Goal: Information Seeking & Learning: Learn about a topic

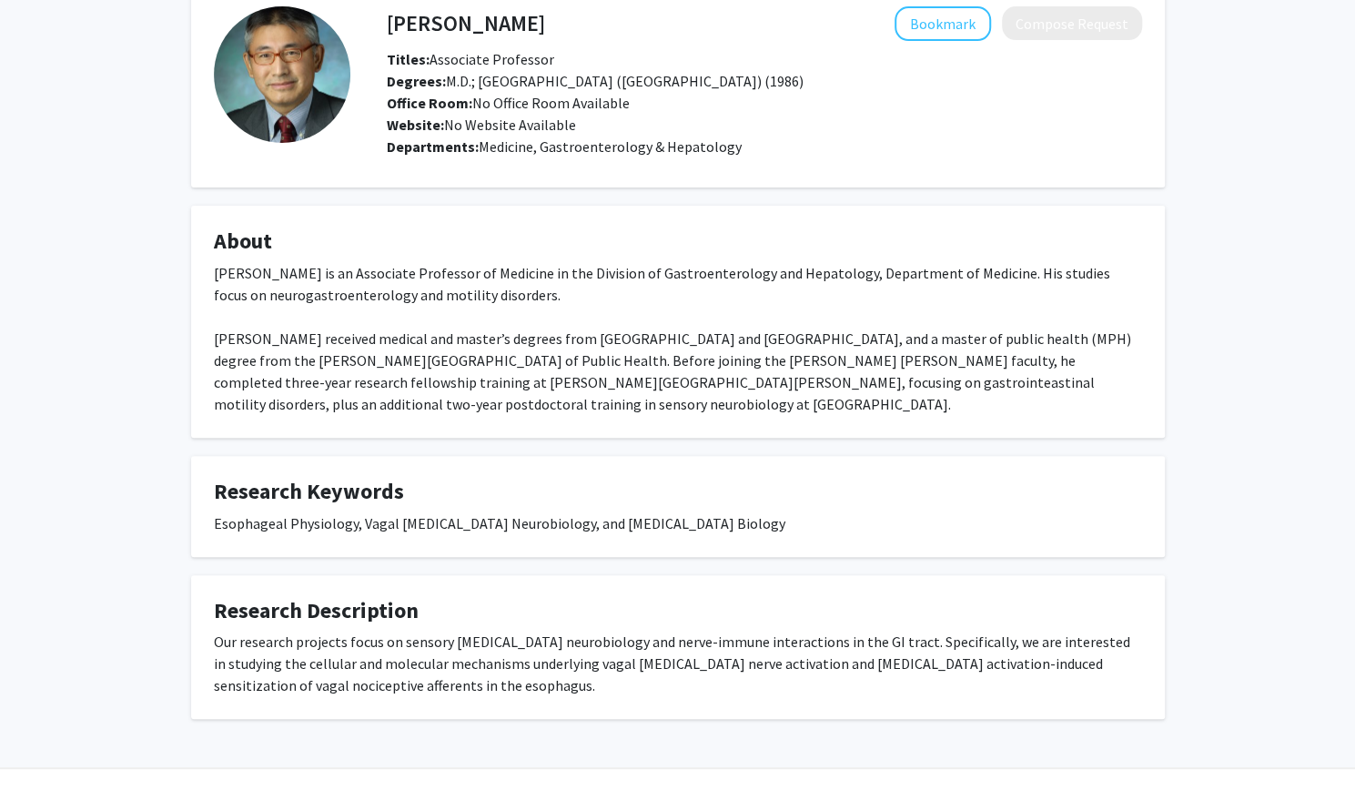
scroll to position [97, 0]
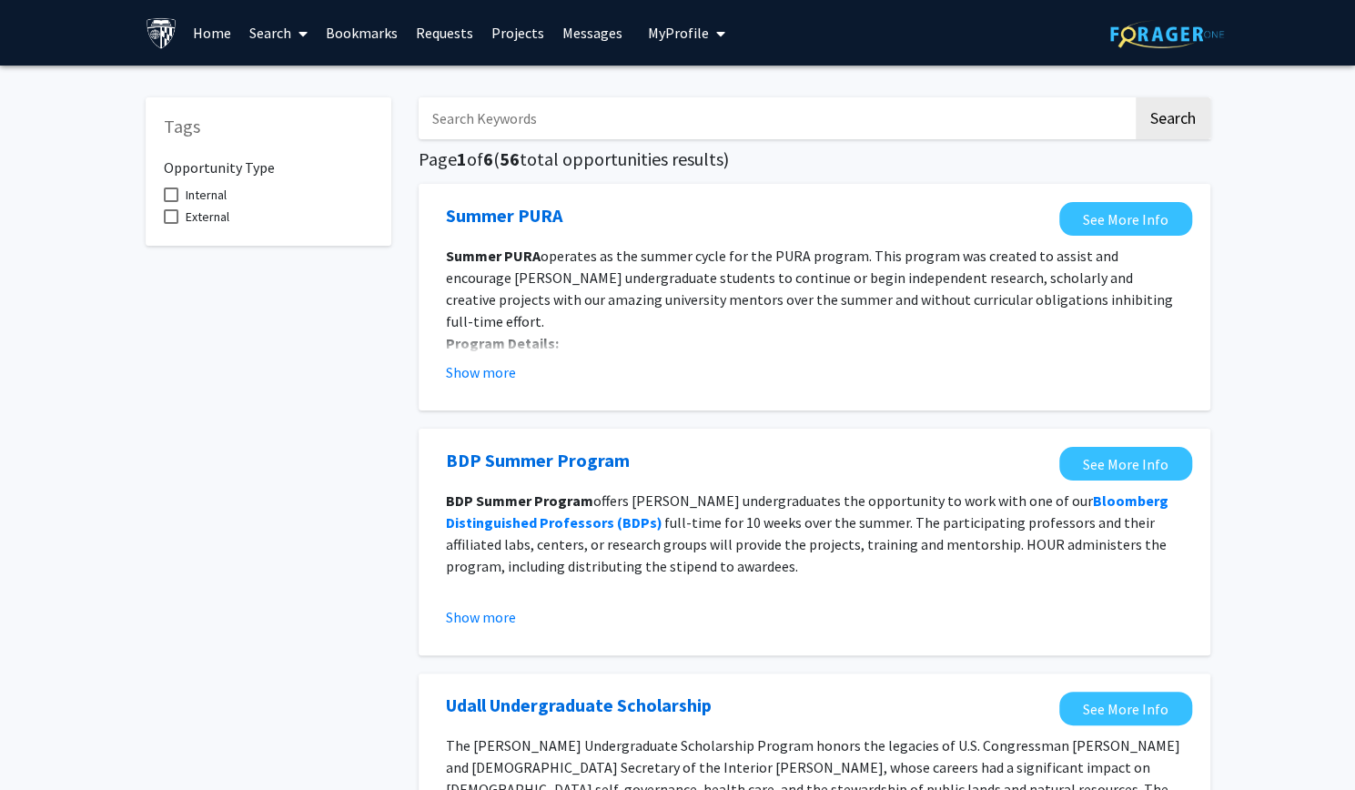
scroll to position [7, 0]
click at [471, 376] on button "Show more" at bounding box center [481, 372] width 70 height 22
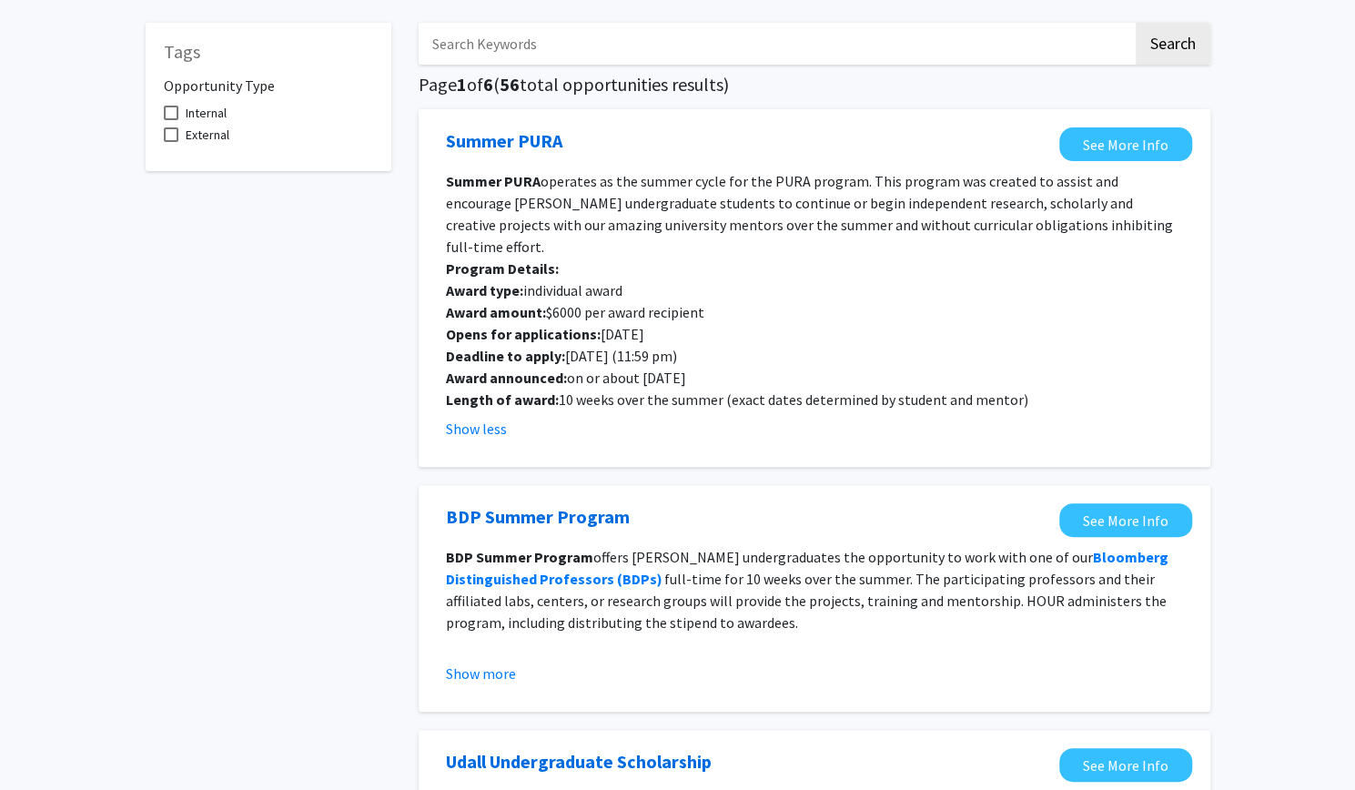
scroll to position [76, 0]
click at [488, 662] on button "Show more" at bounding box center [481, 673] width 70 height 22
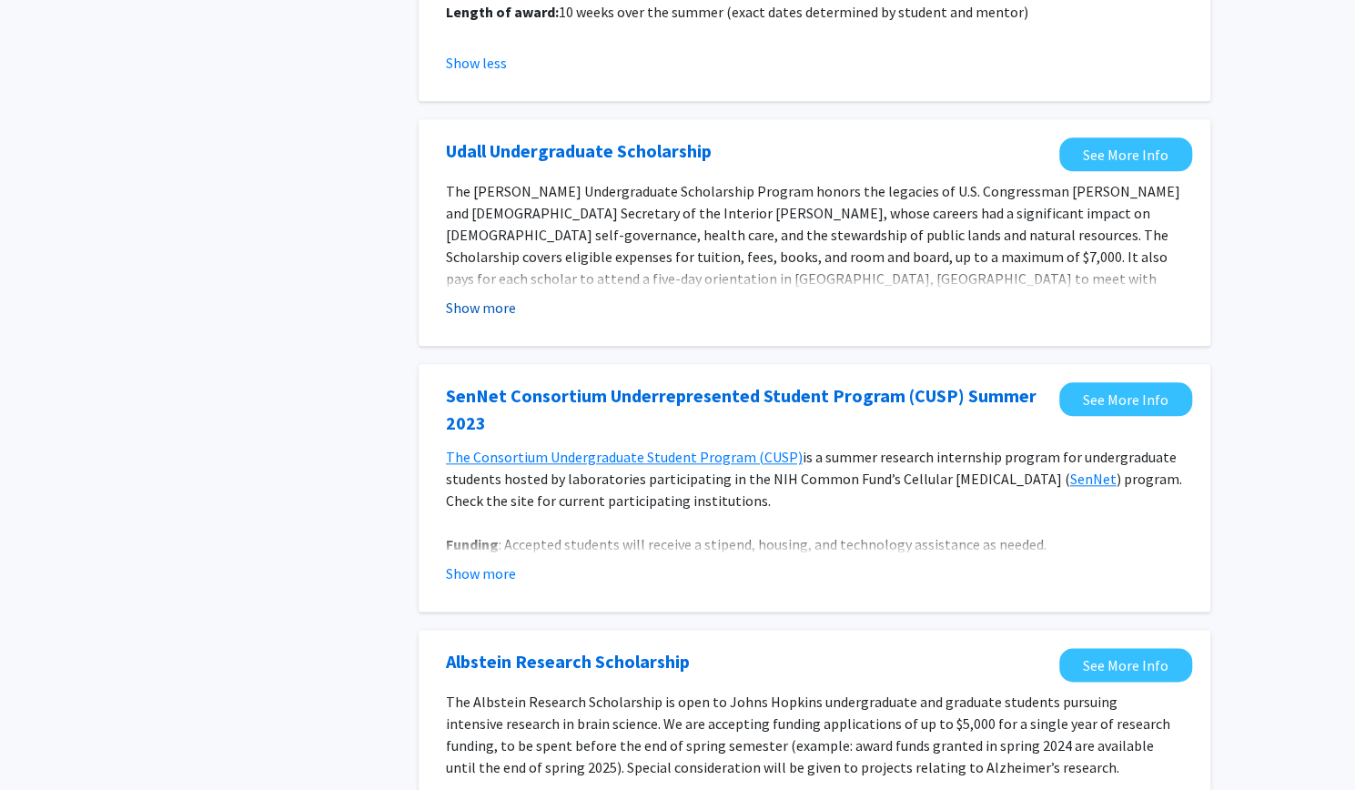
scroll to position [929, 0]
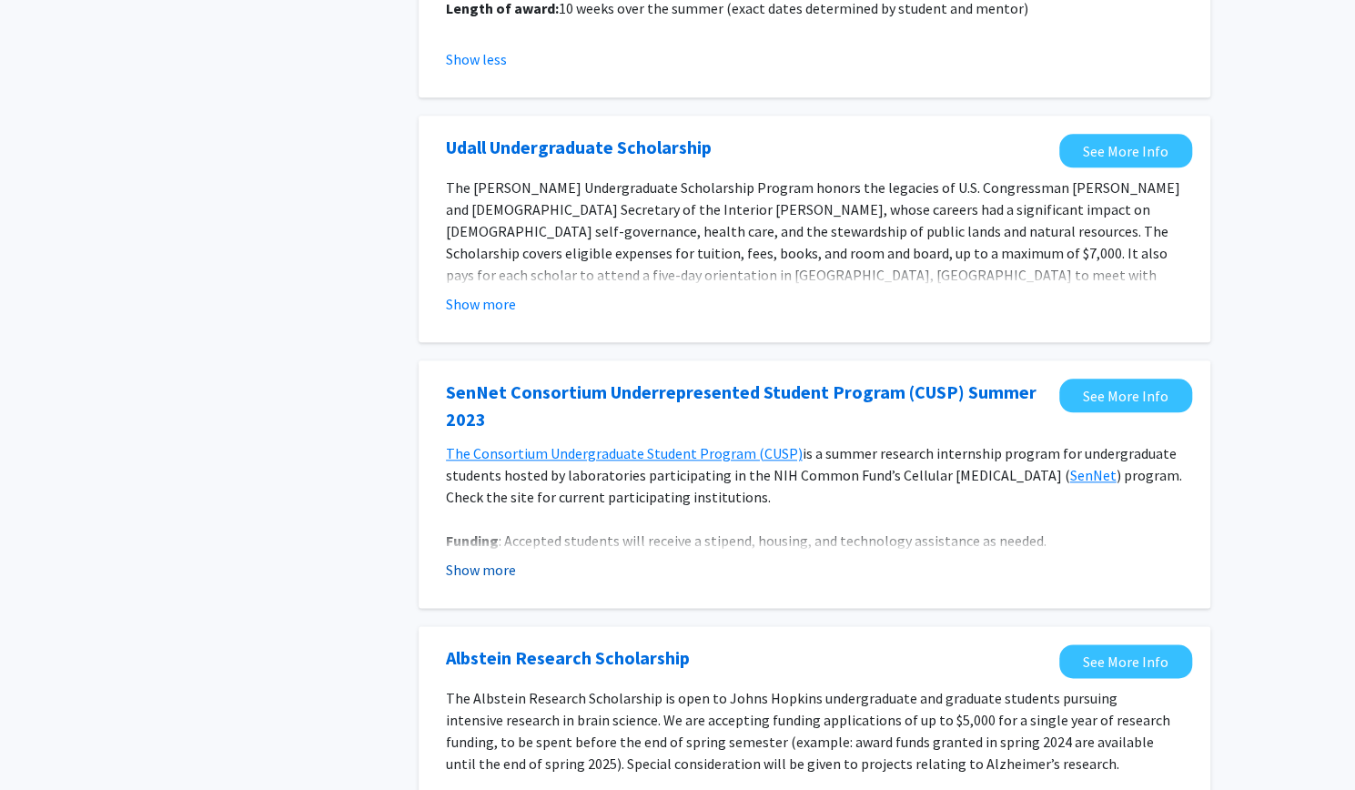
click at [501, 559] on button "Show more" at bounding box center [481, 570] width 70 height 22
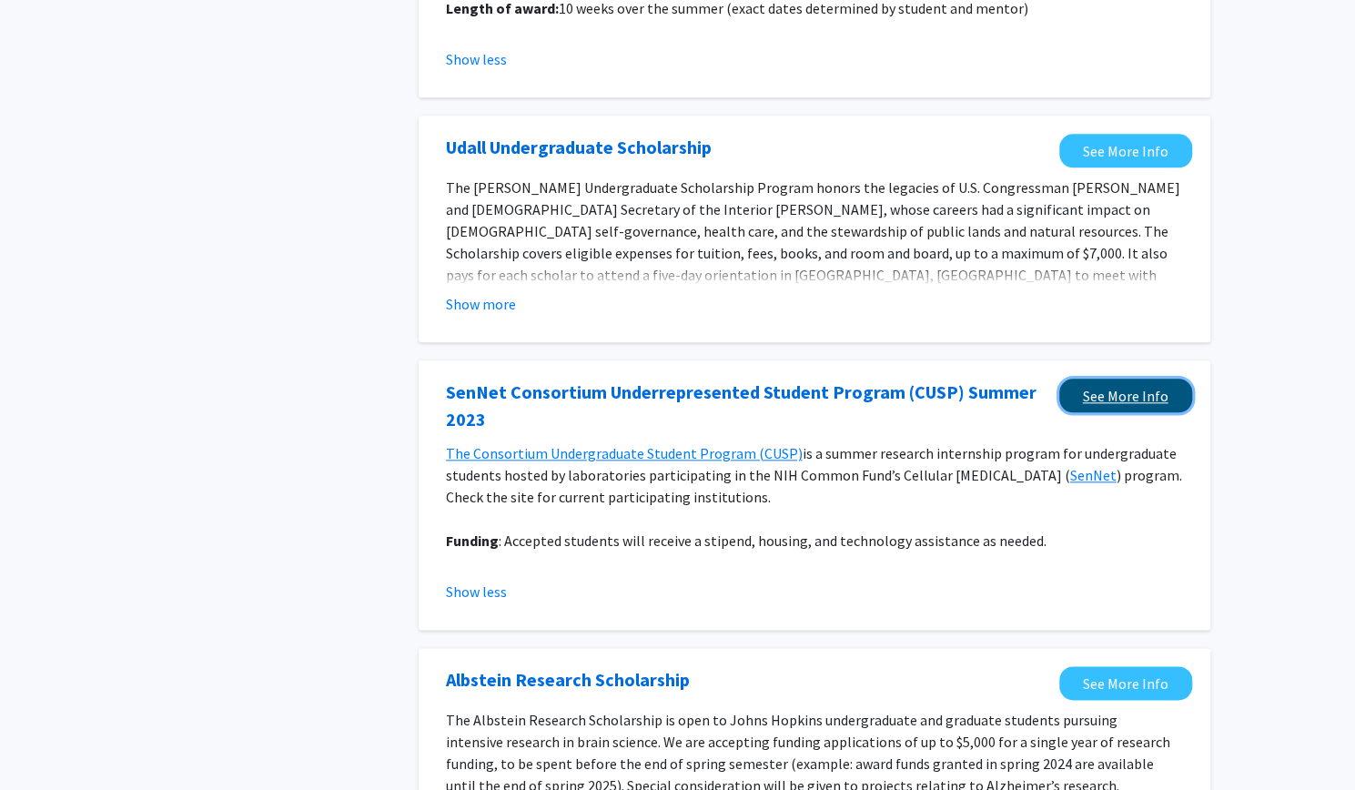
click at [1094, 380] on link "See More Info" at bounding box center [1125, 396] width 133 height 34
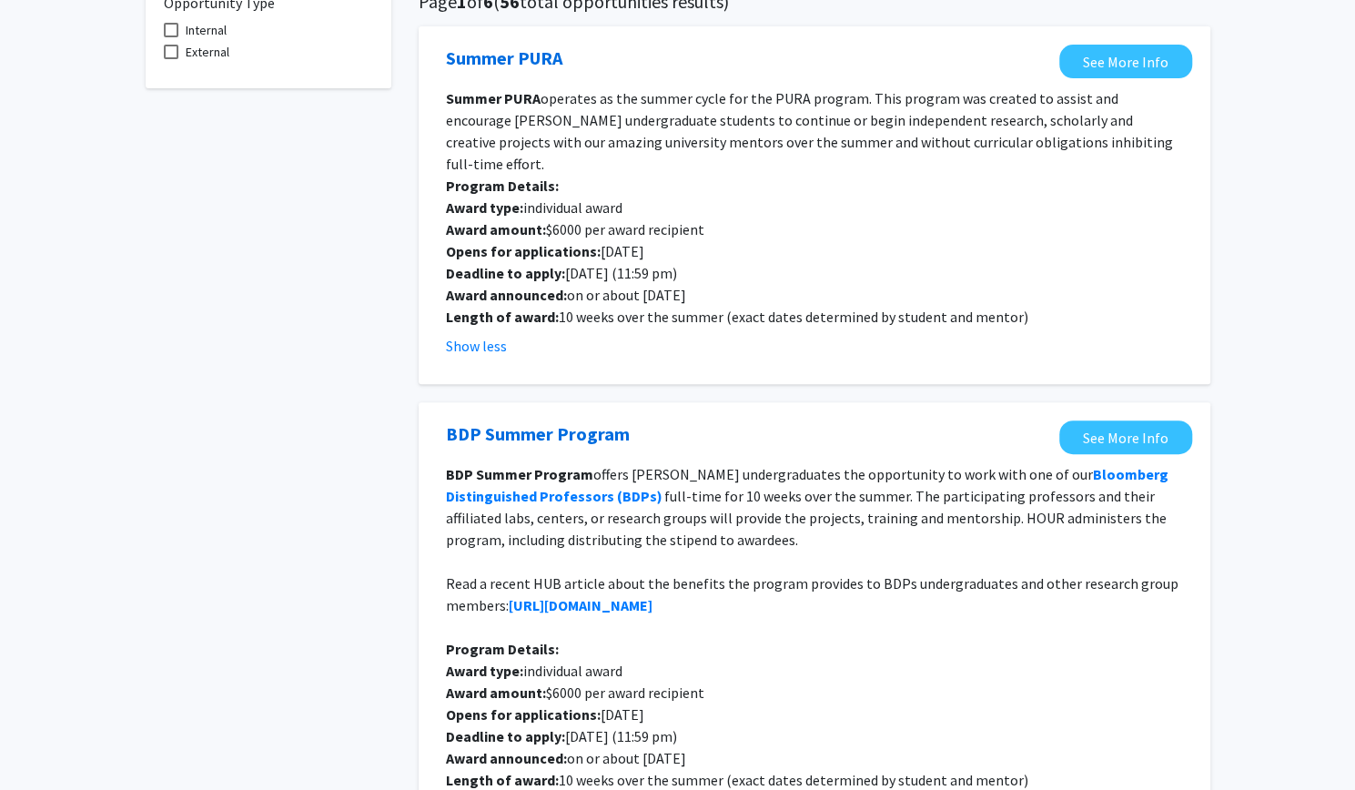
scroll to position [0, 0]
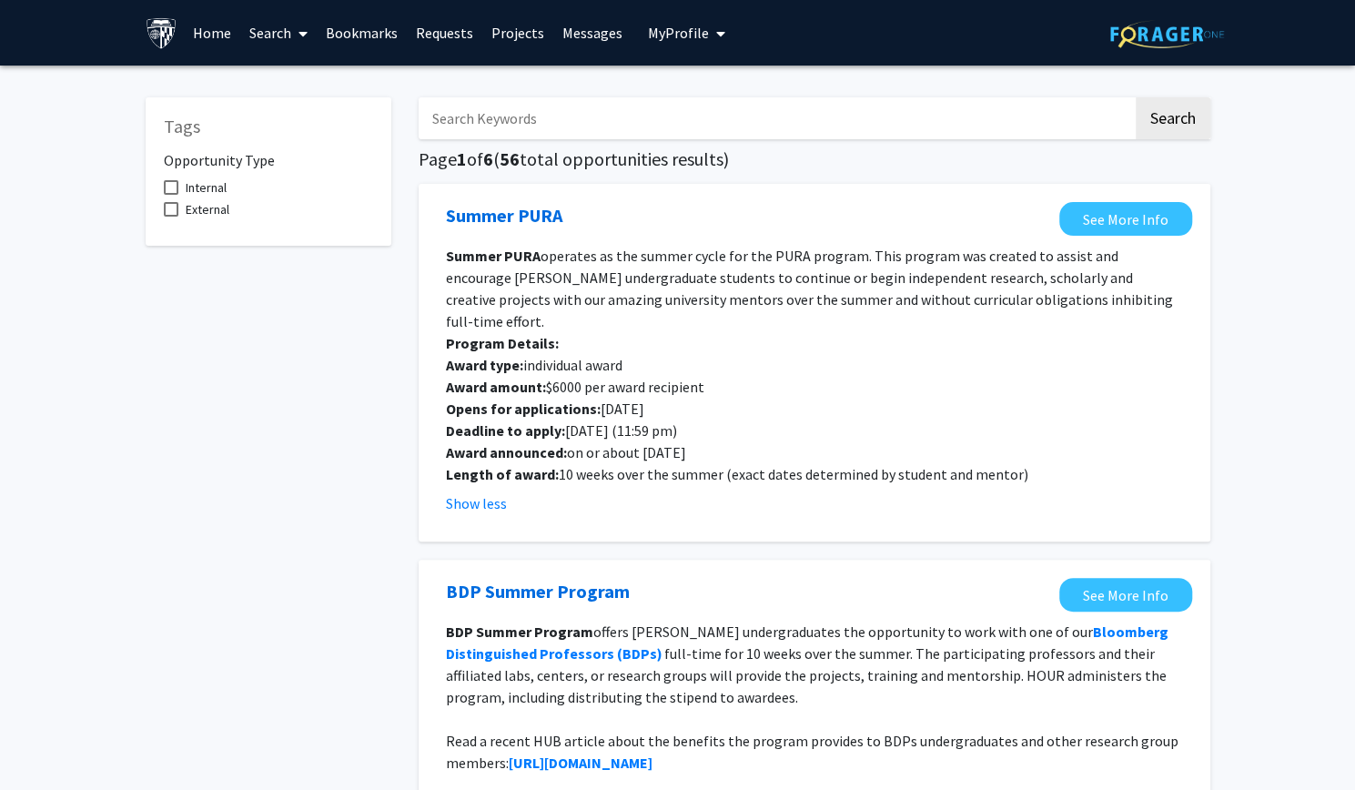
click at [169, 186] on span at bounding box center [171, 187] width 15 height 15
click at [170, 195] on input "Internal" at bounding box center [170, 195] width 1 height 1
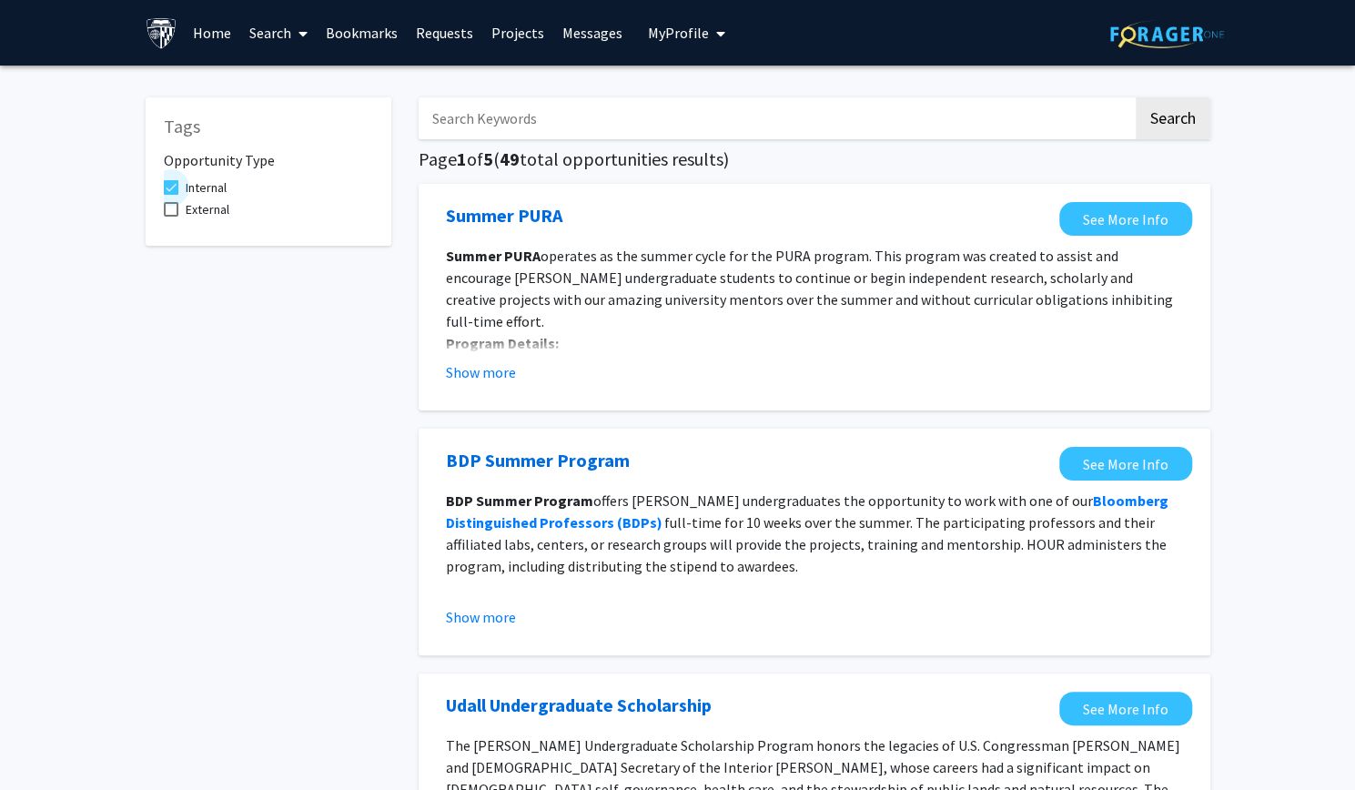
click at [169, 186] on span at bounding box center [171, 187] width 15 height 15
click at [170, 195] on input "Internal" at bounding box center [170, 195] width 1 height 1
checkbox input "false"
click at [170, 210] on span at bounding box center [171, 209] width 15 height 15
click at [170, 217] on input "External" at bounding box center [170, 217] width 1 height 1
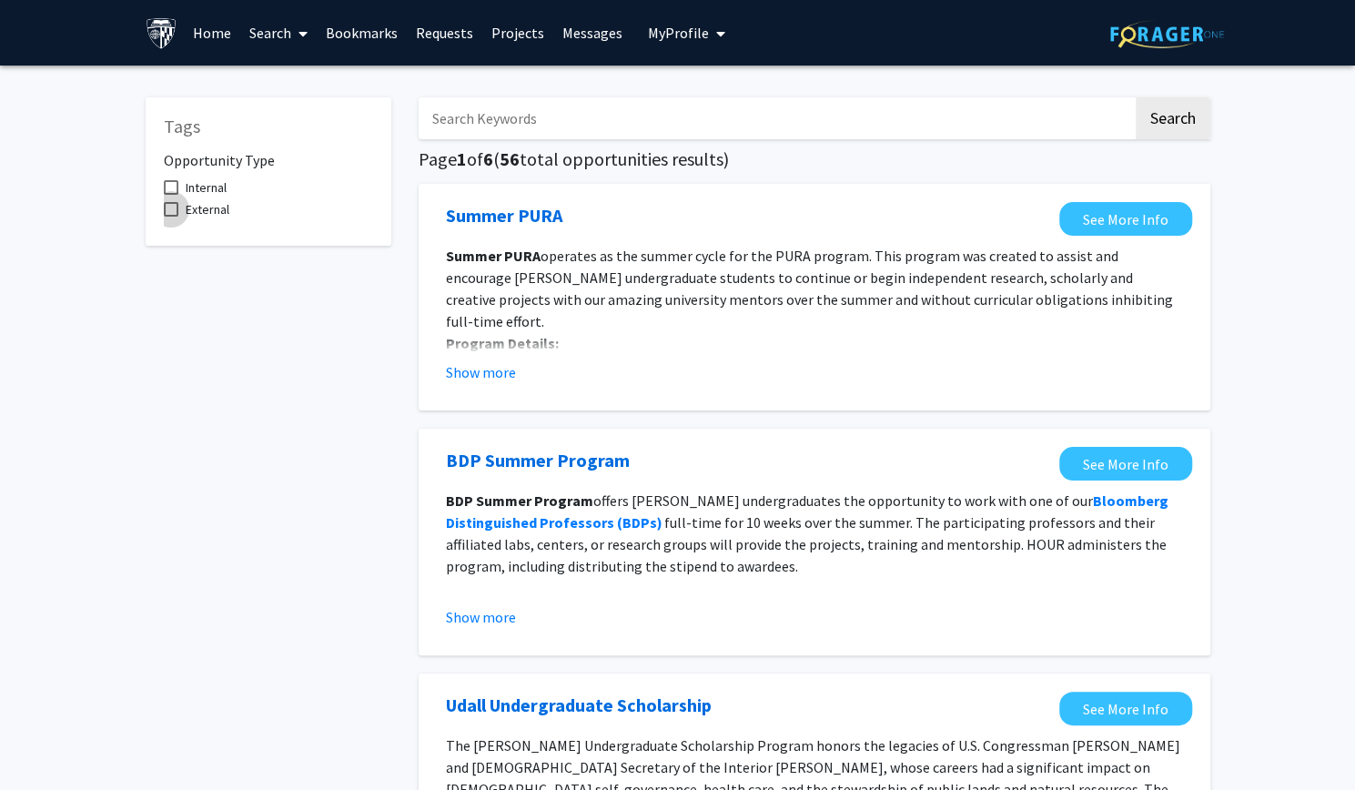
checkbox input "true"
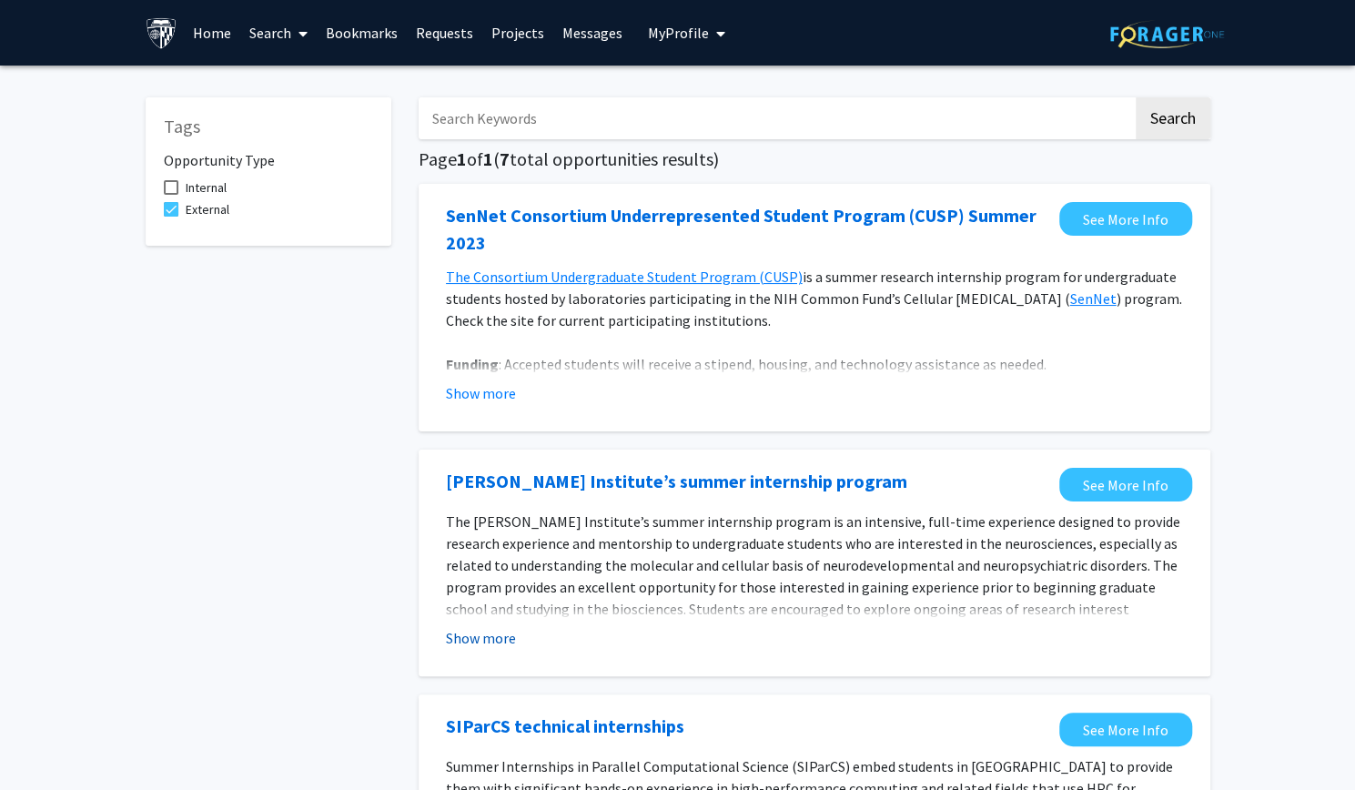
click at [488, 642] on button "Show more" at bounding box center [481, 638] width 70 height 22
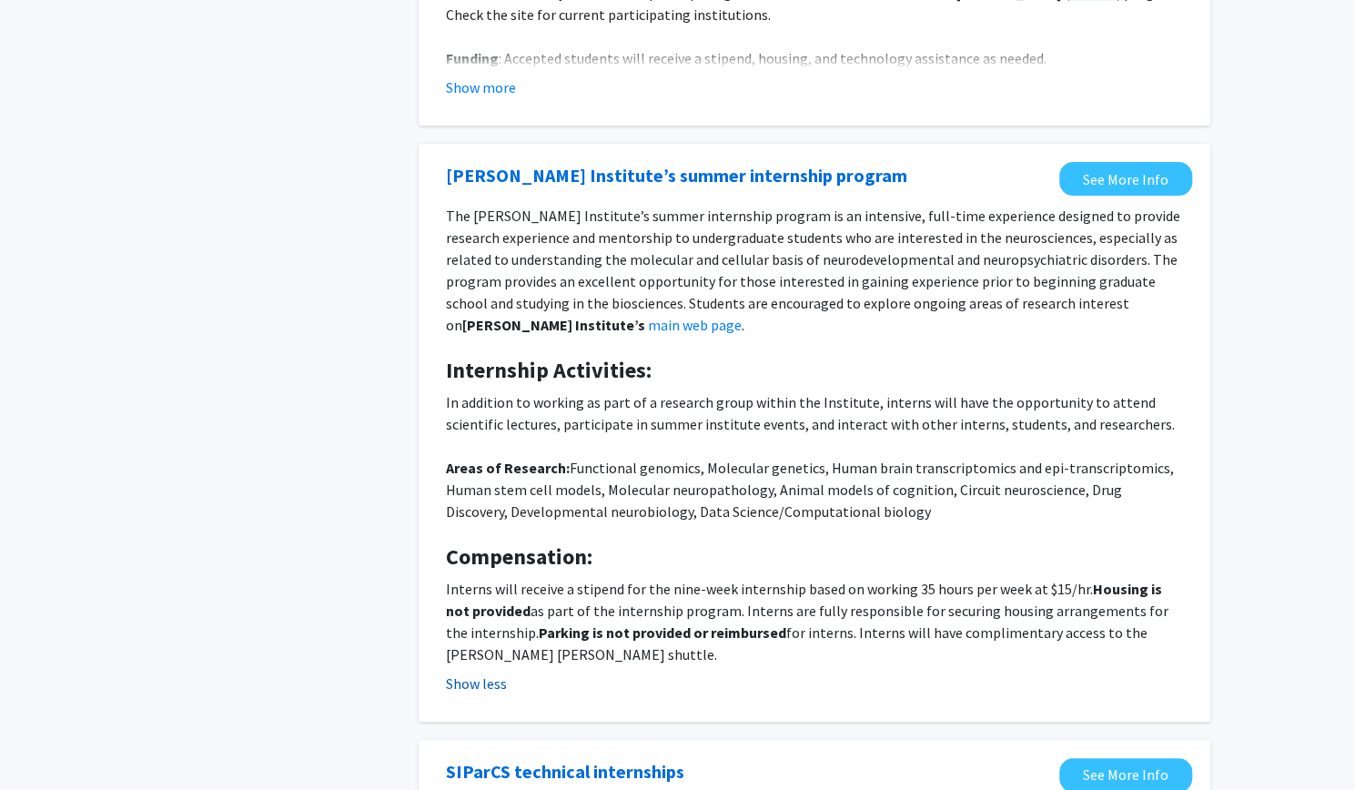
scroll to position [307, 0]
click at [1100, 177] on link "See More Info" at bounding box center [1125, 178] width 133 height 34
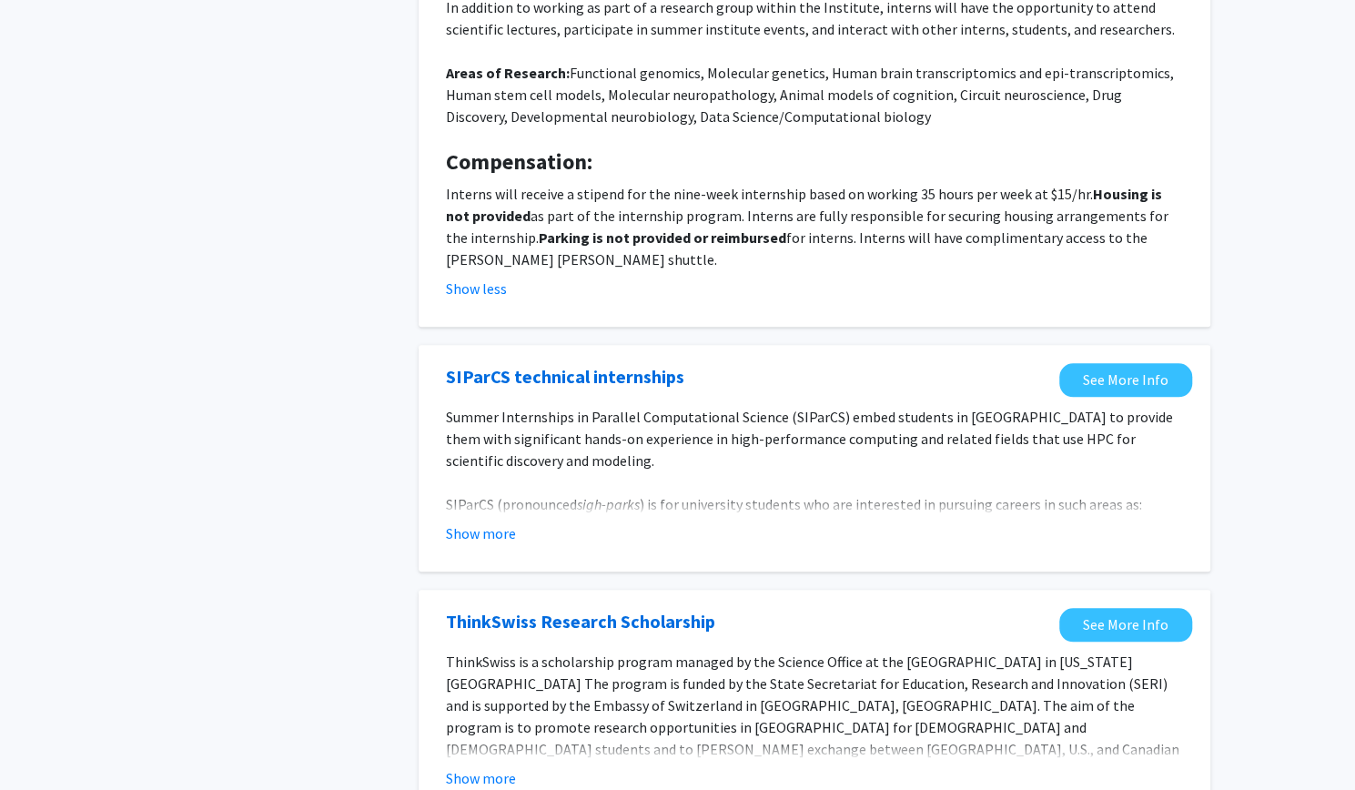
scroll to position [704, 0]
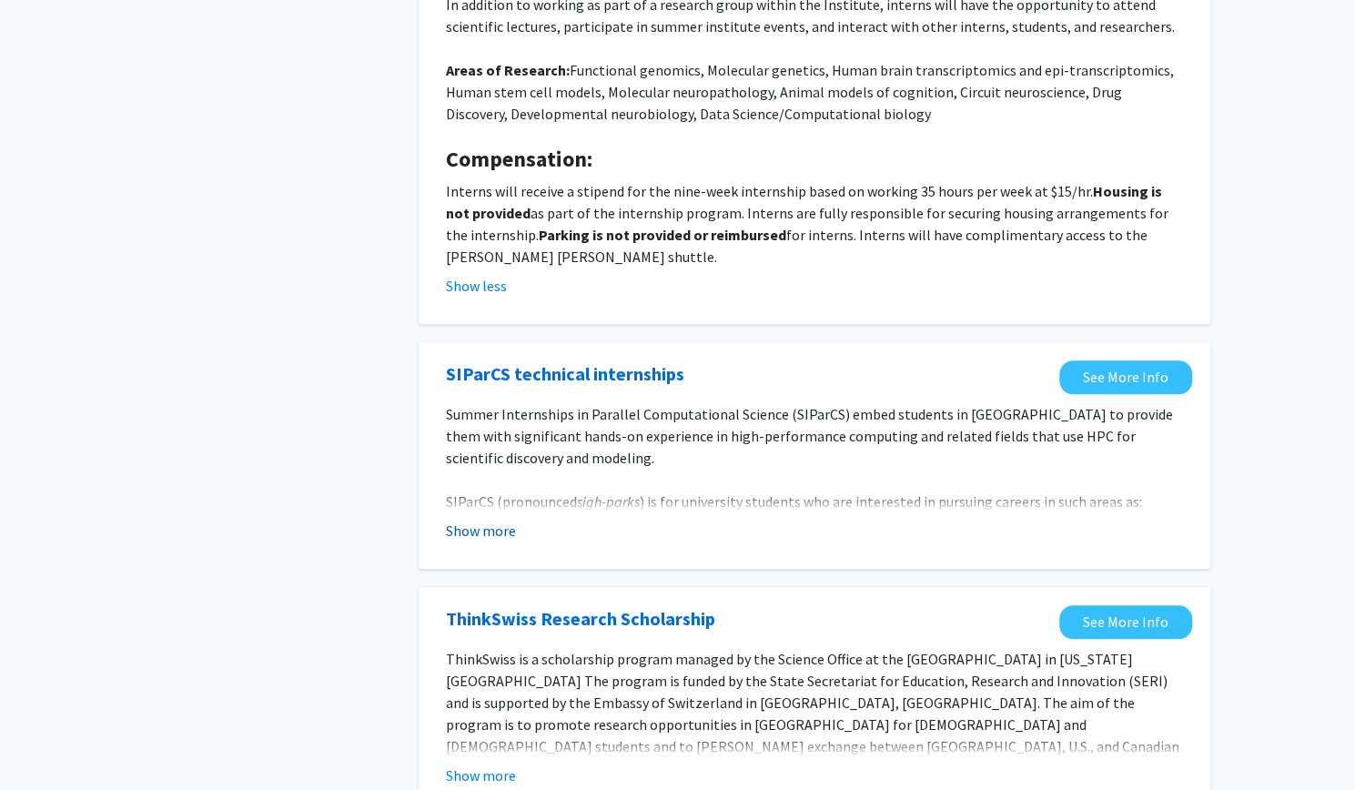
click at [505, 538] on button "Show more" at bounding box center [481, 531] width 70 height 22
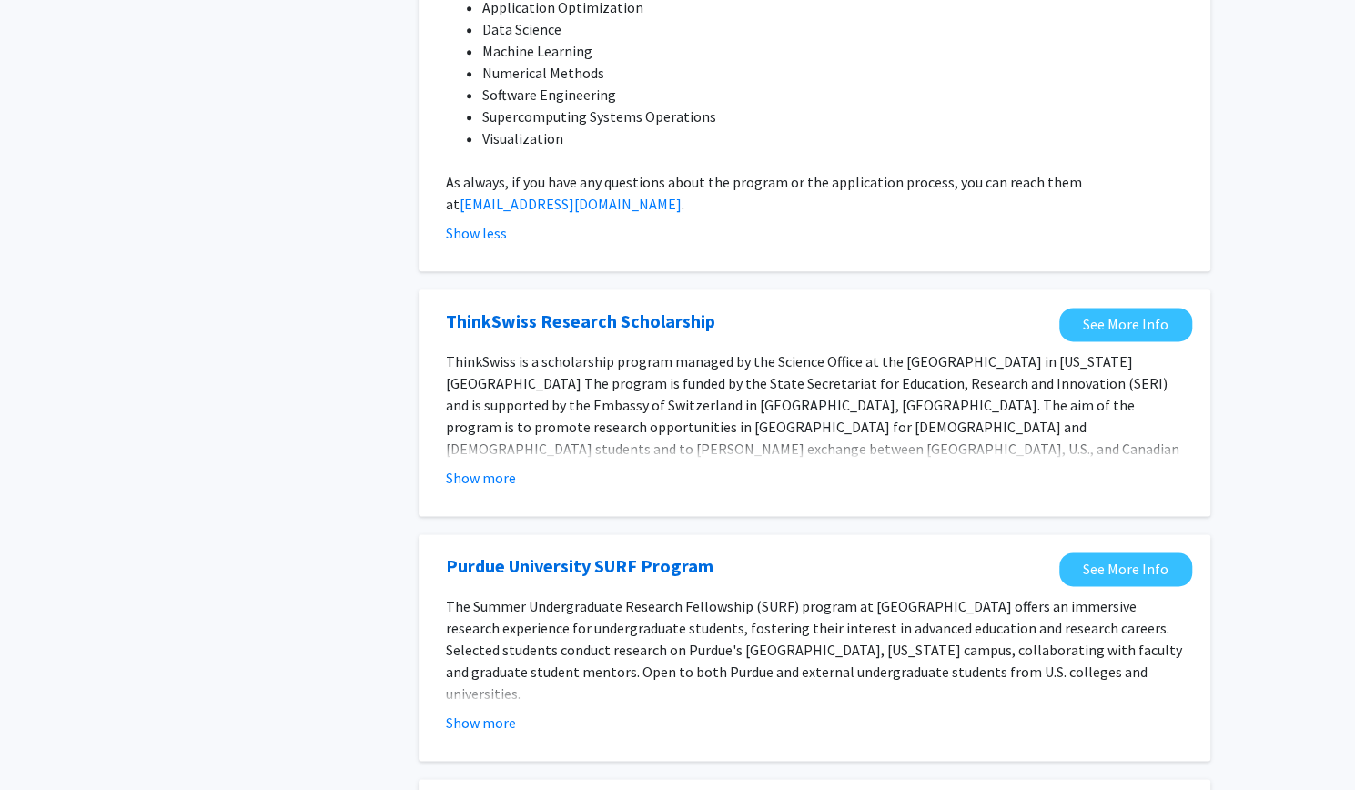
scroll to position [1223, 0]
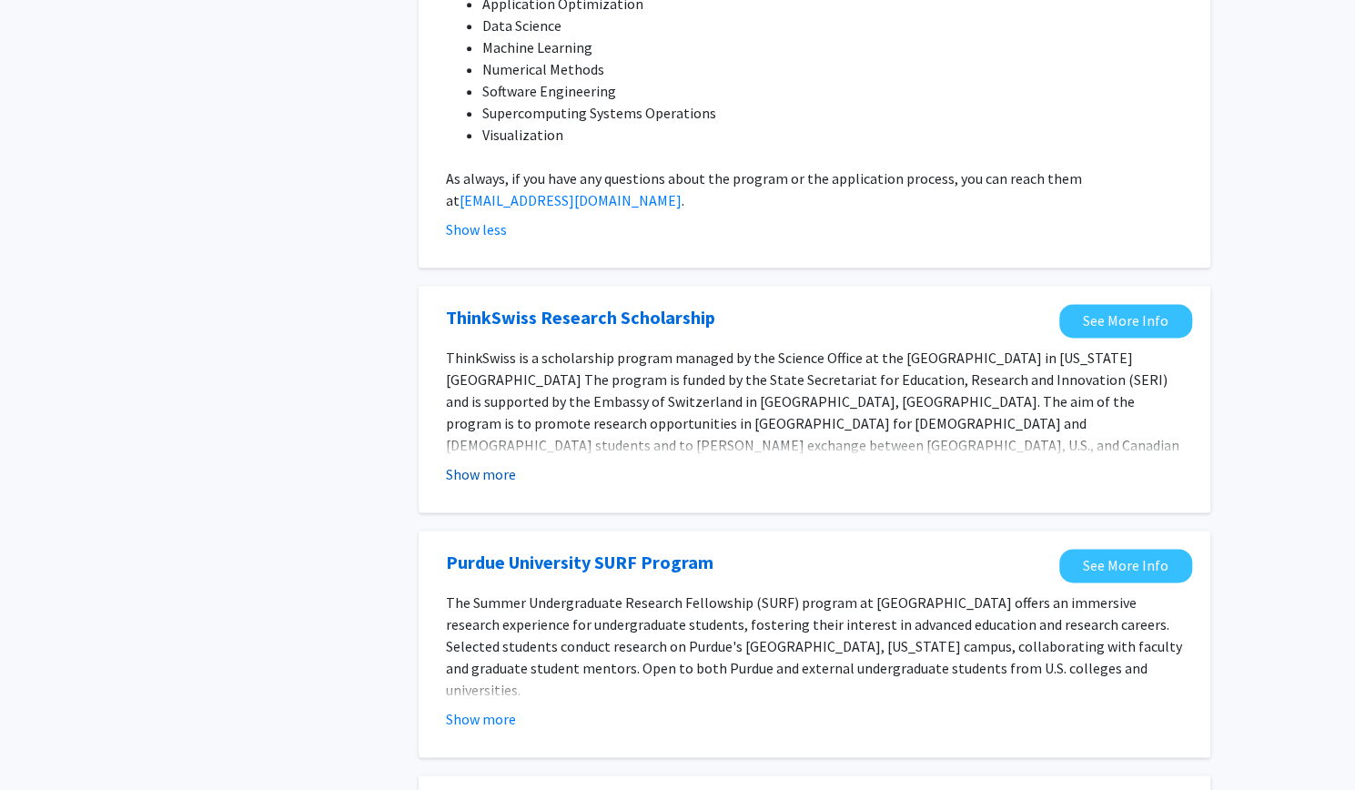
click at [505, 475] on button "Show more" at bounding box center [481, 474] width 70 height 22
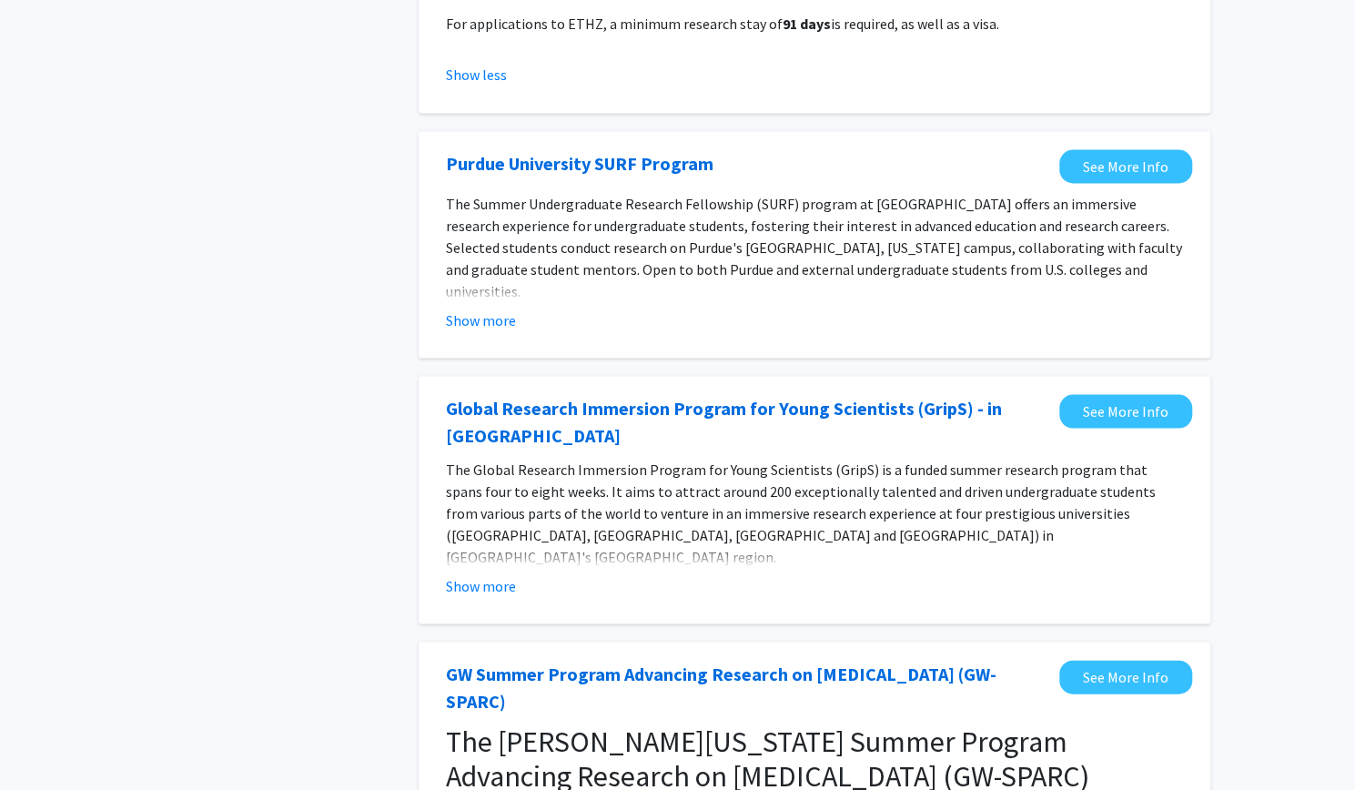
scroll to position [1886, 0]
click at [506, 573] on button "Show more" at bounding box center [481, 584] width 70 height 22
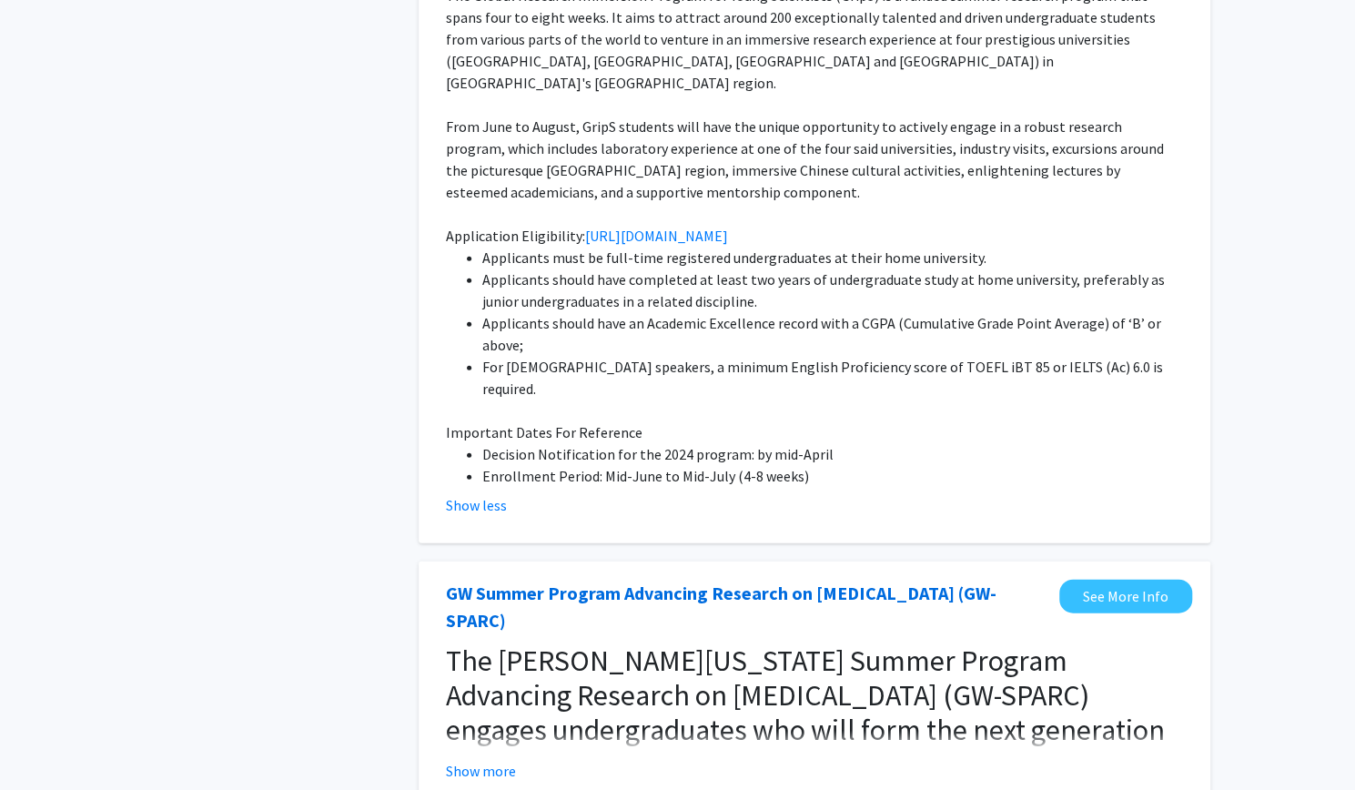
scroll to position [2460, 0]
